Goal: Navigation & Orientation: Understand site structure

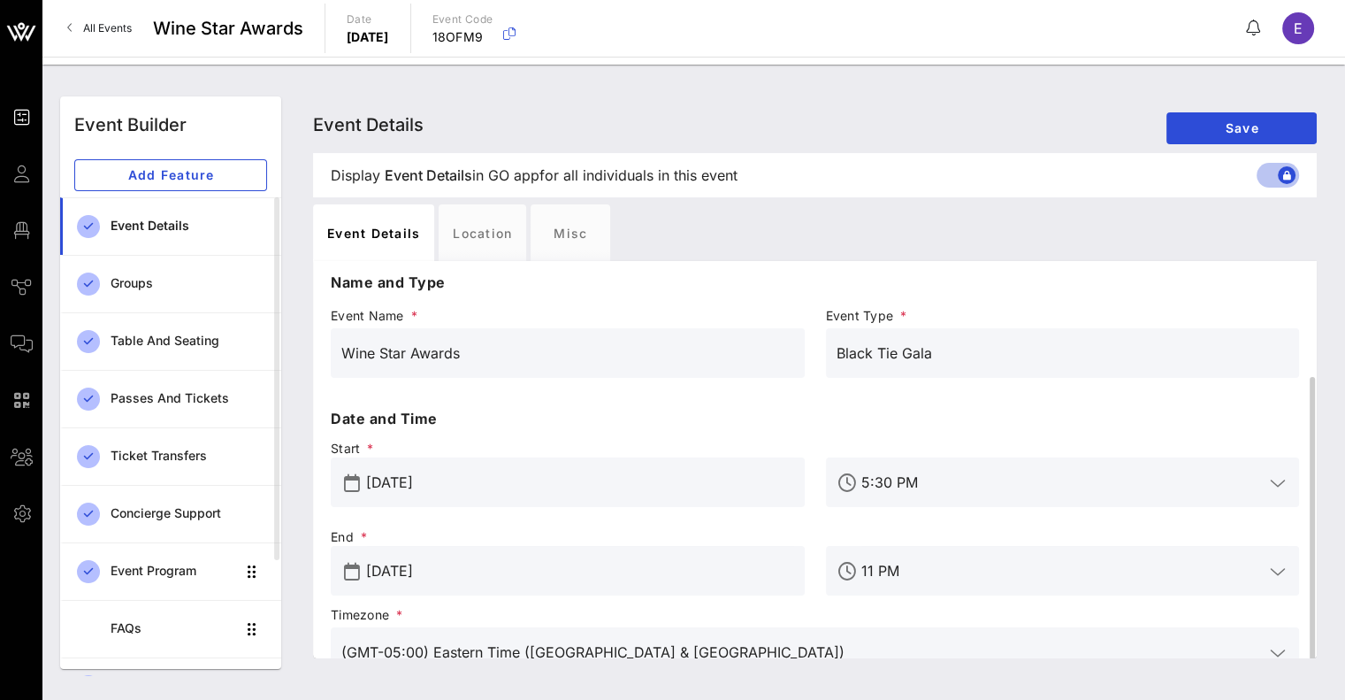
scroll to position [62, 0]
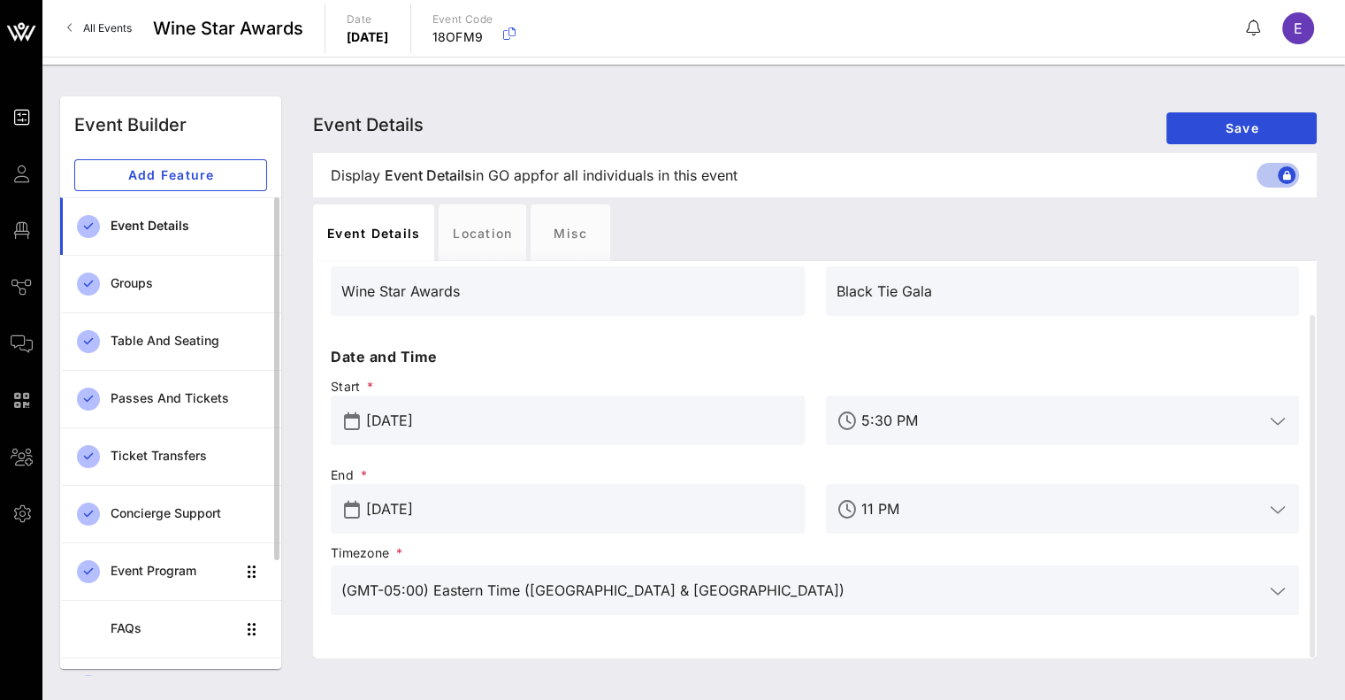
click at [172, 227] on div "Event Details" at bounding box center [189, 225] width 157 height 15
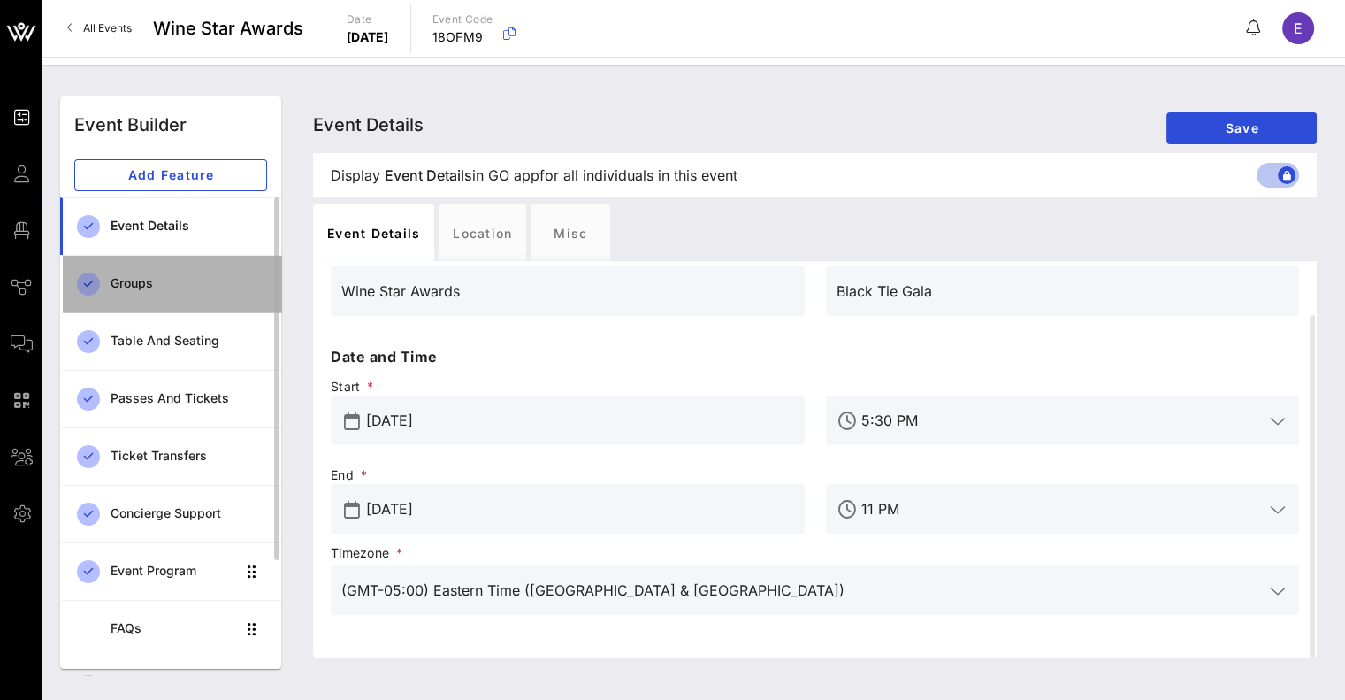
click at [156, 272] on div "Groups" at bounding box center [189, 283] width 157 height 36
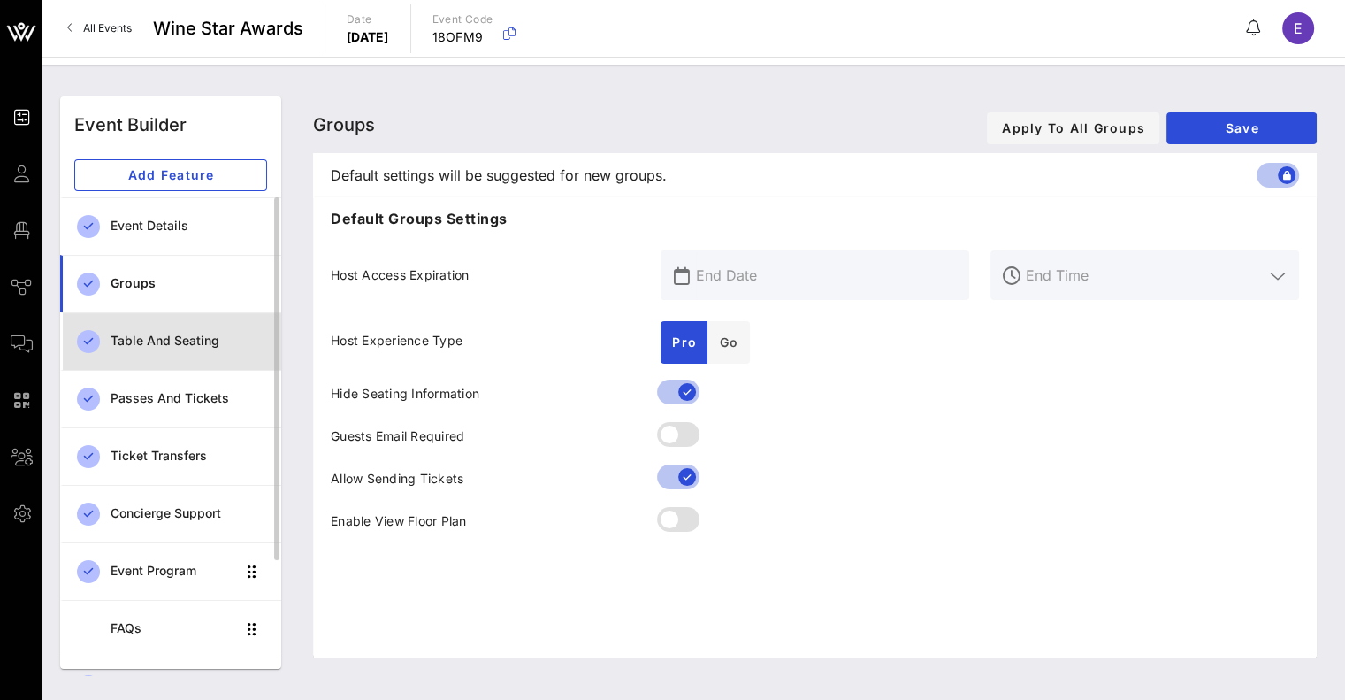
click at [149, 353] on div "Table and Seating" at bounding box center [189, 341] width 157 height 36
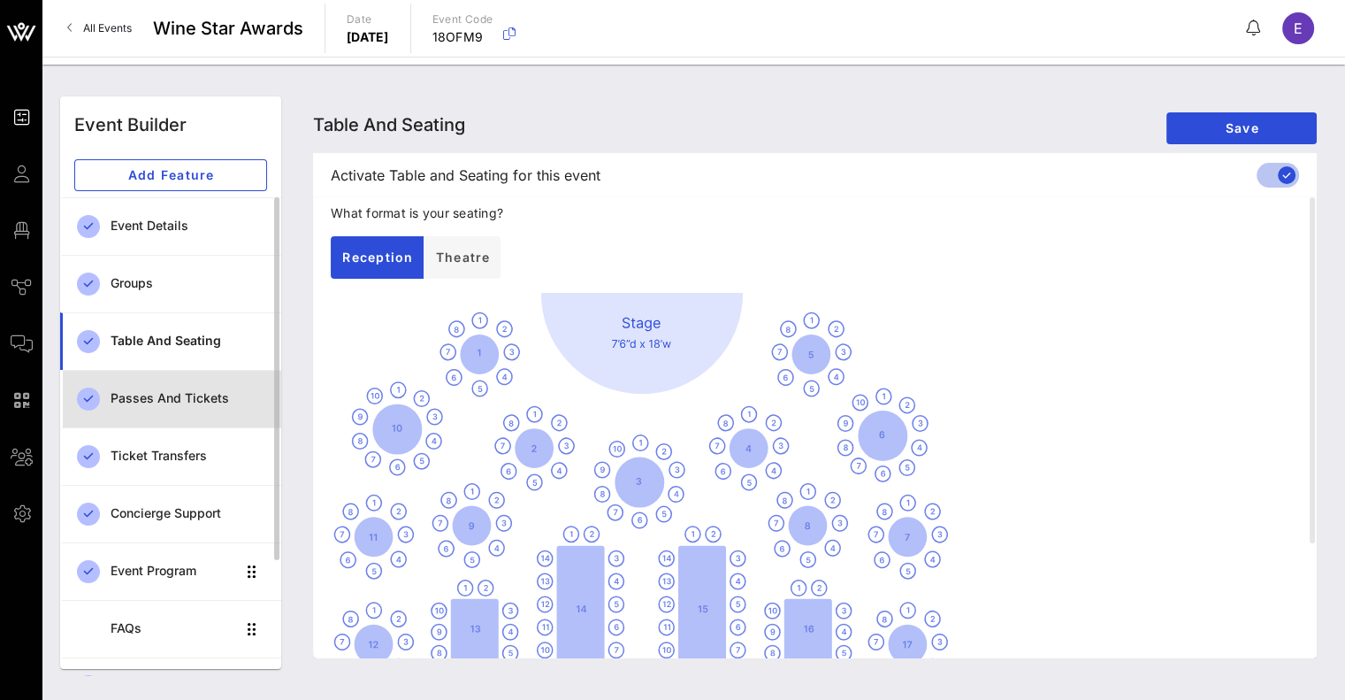
click at [151, 421] on link "Passes and Tickets" at bounding box center [170, 398] width 221 height 57
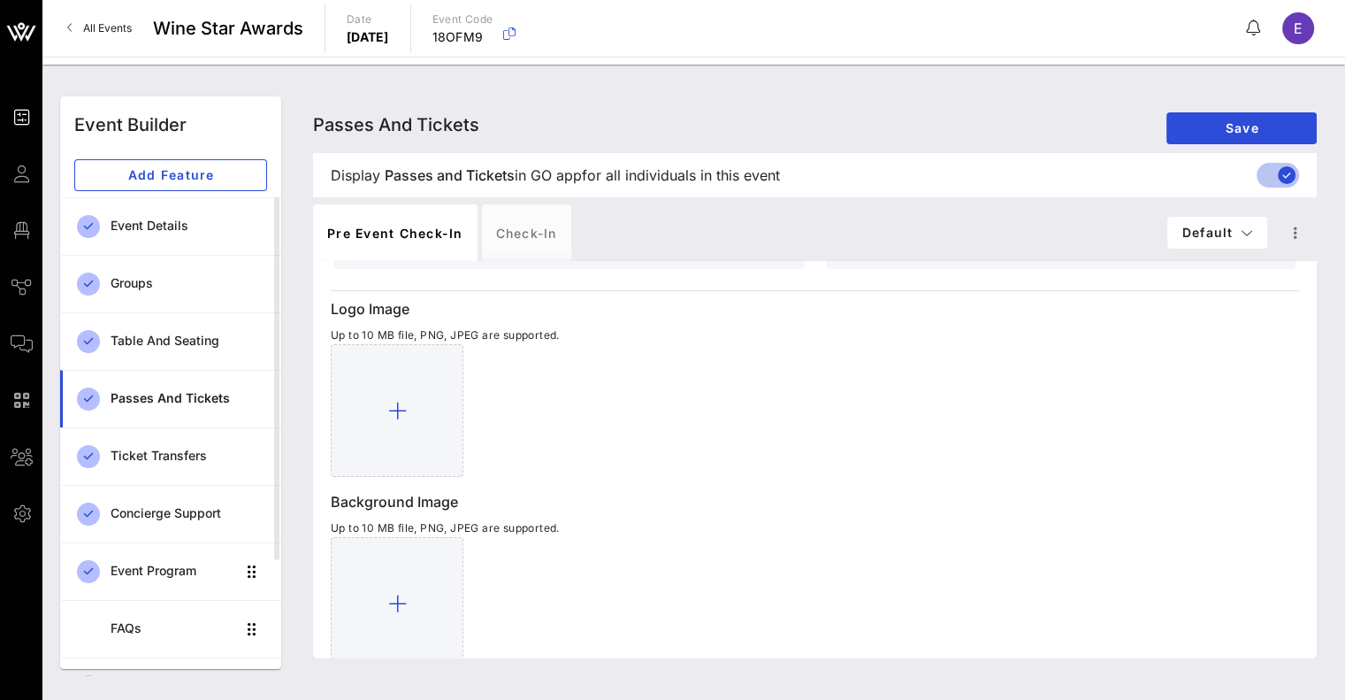
scroll to position [686, 0]
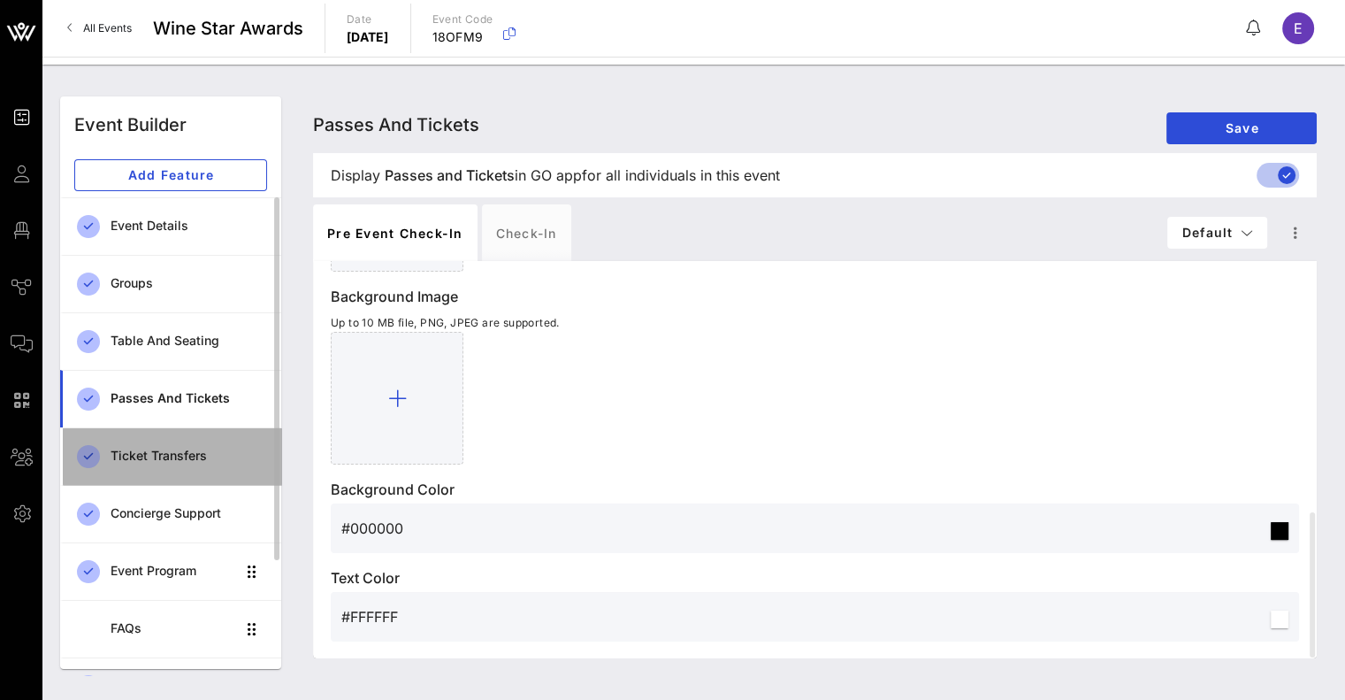
click at [202, 458] on div "Ticket Transfers" at bounding box center [189, 455] width 157 height 15
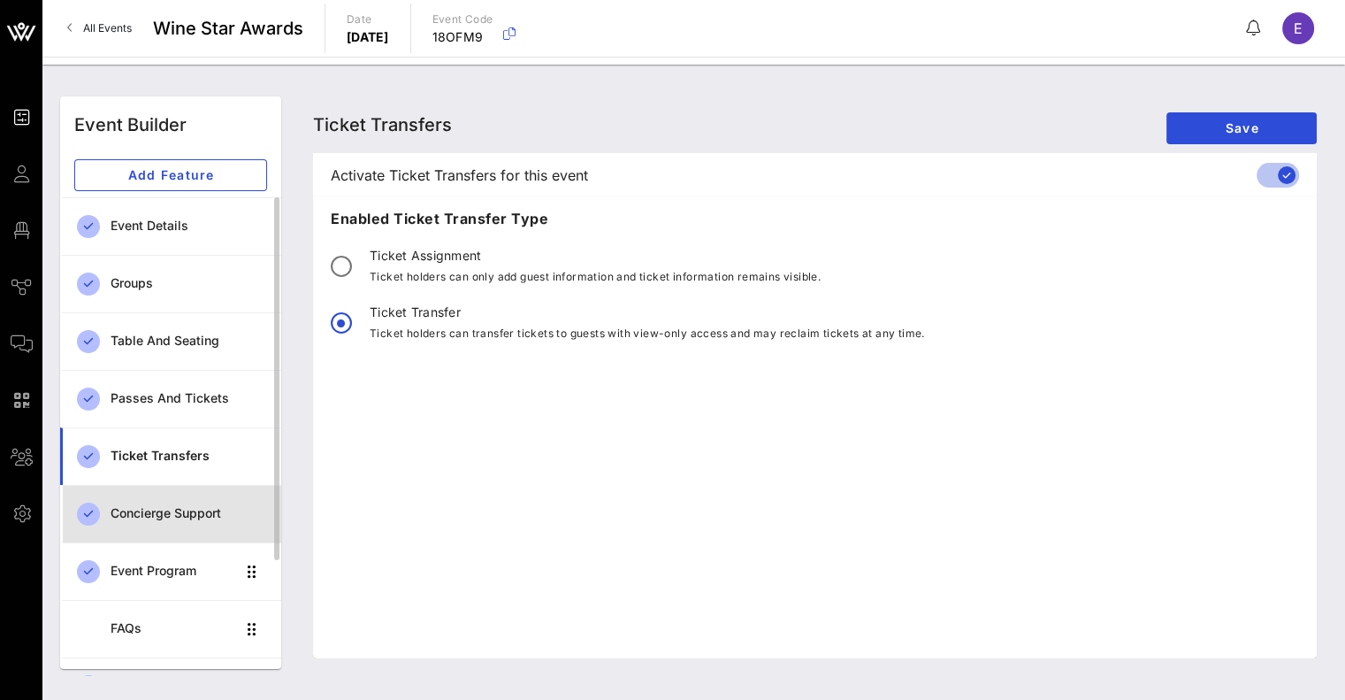
click at [182, 519] on div "Concierge Support" at bounding box center [189, 513] width 157 height 15
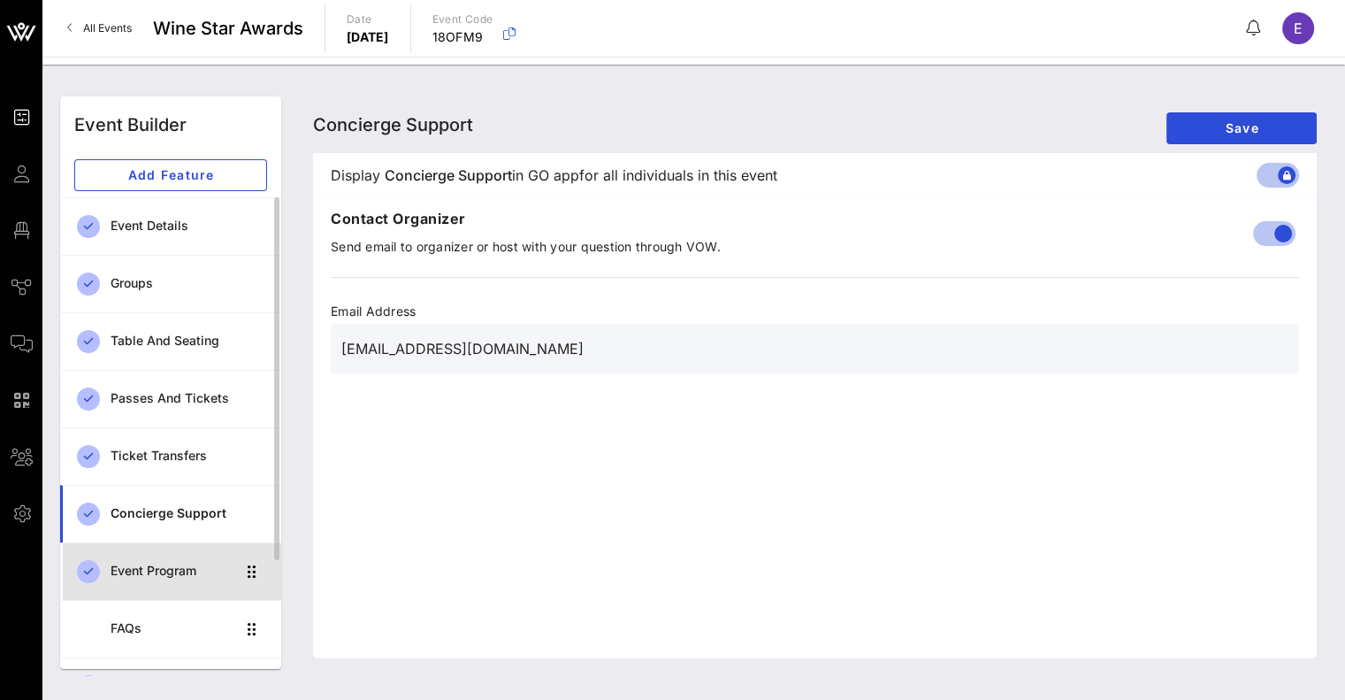
click at [165, 582] on div "Event Program" at bounding box center [173, 571] width 125 height 36
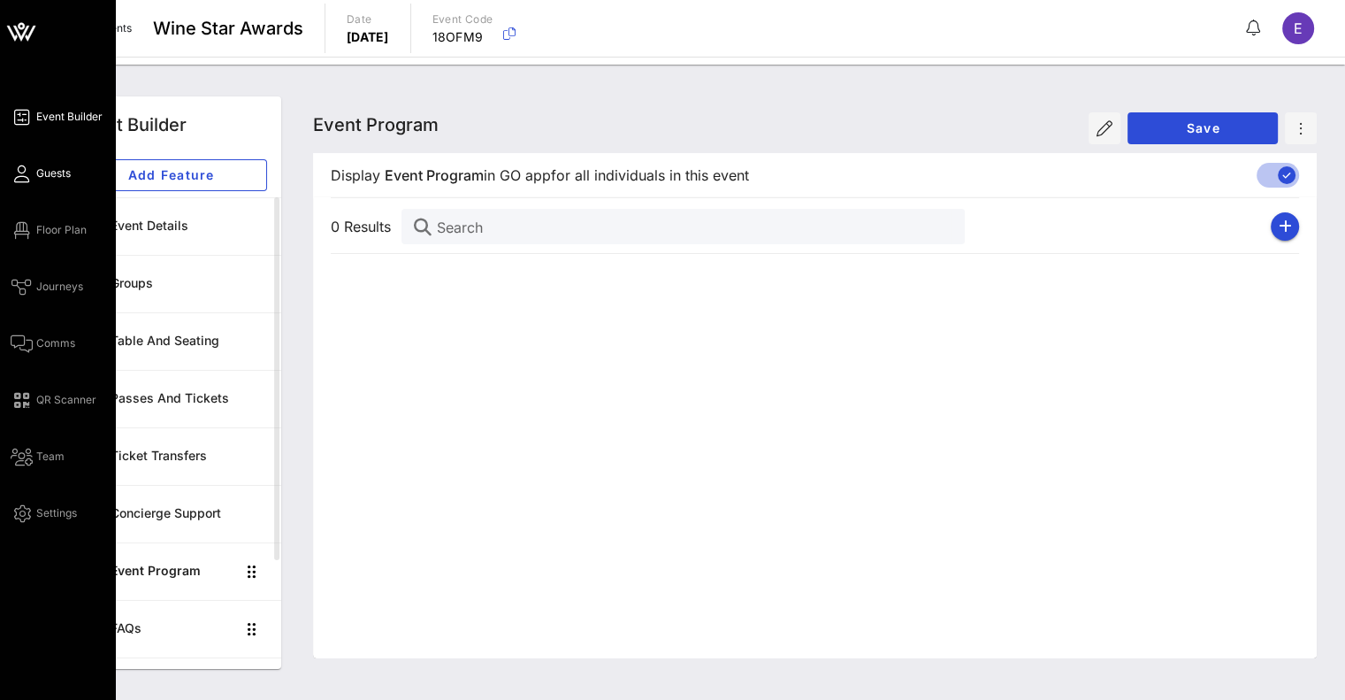
click at [67, 180] on span "Guests" at bounding box center [53, 173] width 34 height 16
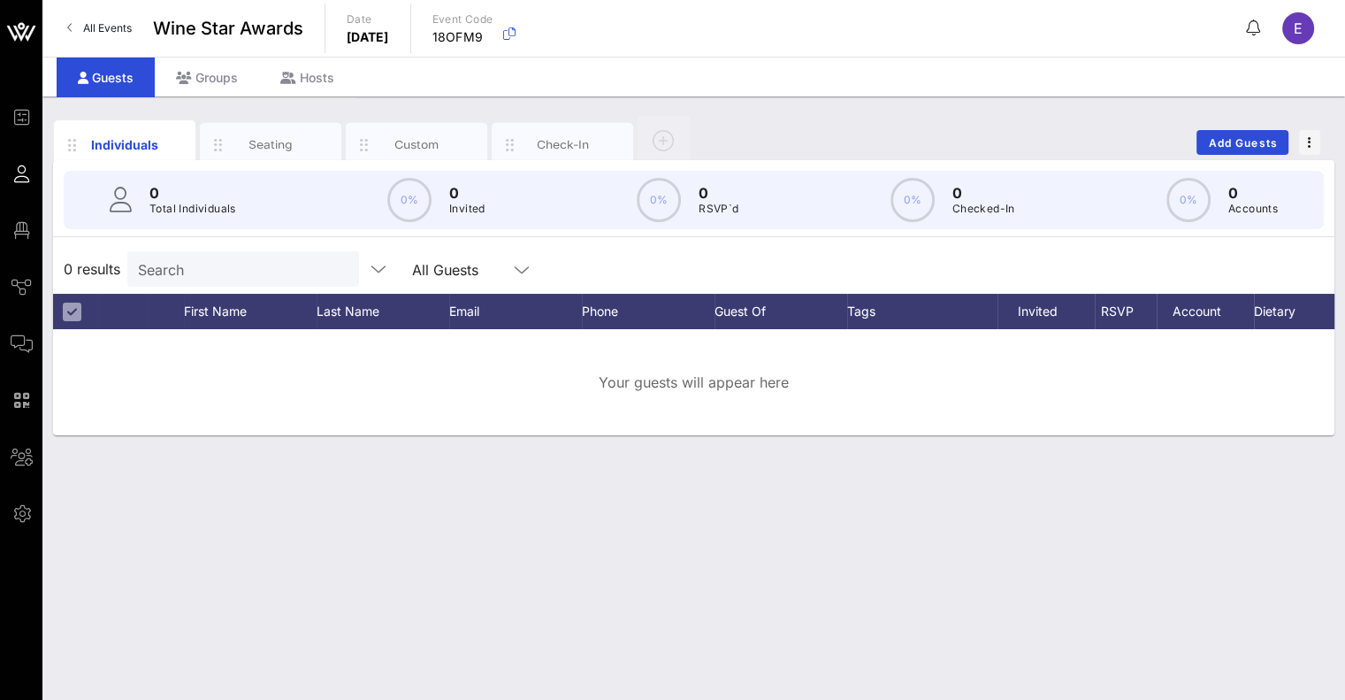
click at [108, 569] on div "Individuals Seating Custom Check-In Add Guests 0 Total Individuals 0% 0 Invited…" at bounding box center [693, 397] width 1303 height 603
